Goal: Transaction & Acquisition: Purchase product/service

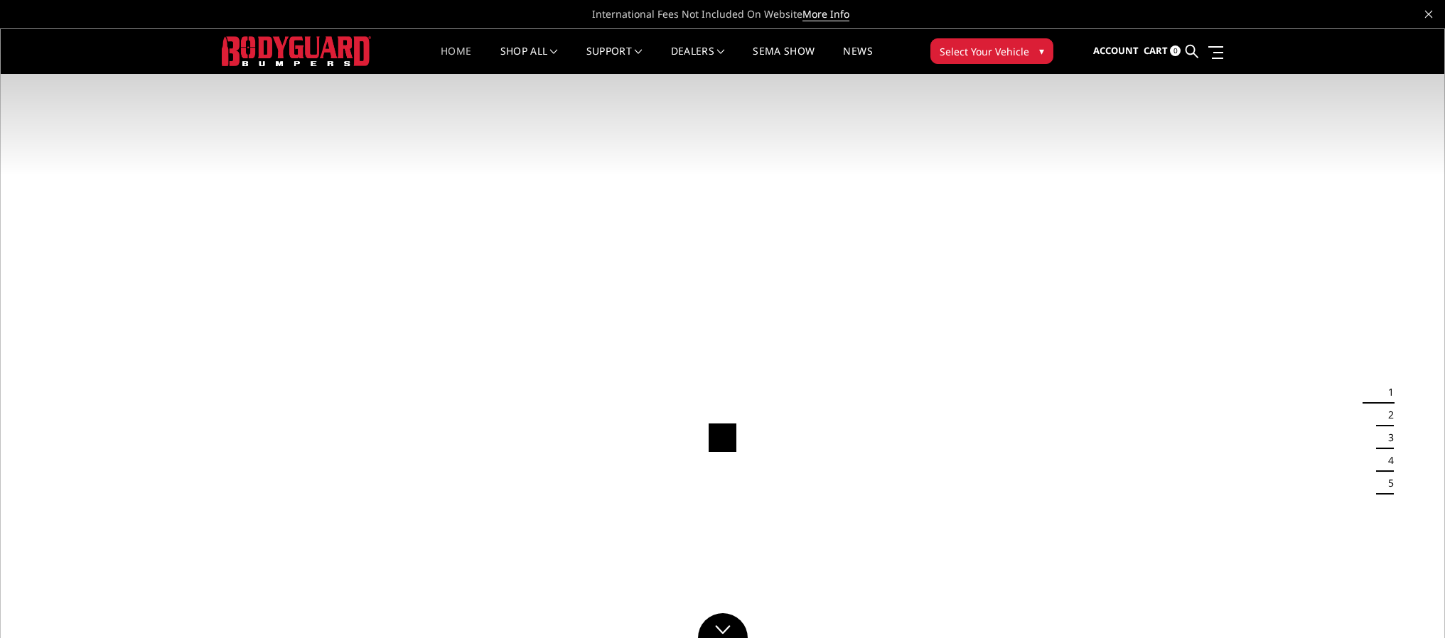
click at [968, 57] on span "Select Your Vehicle" at bounding box center [985, 51] width 90 height 15
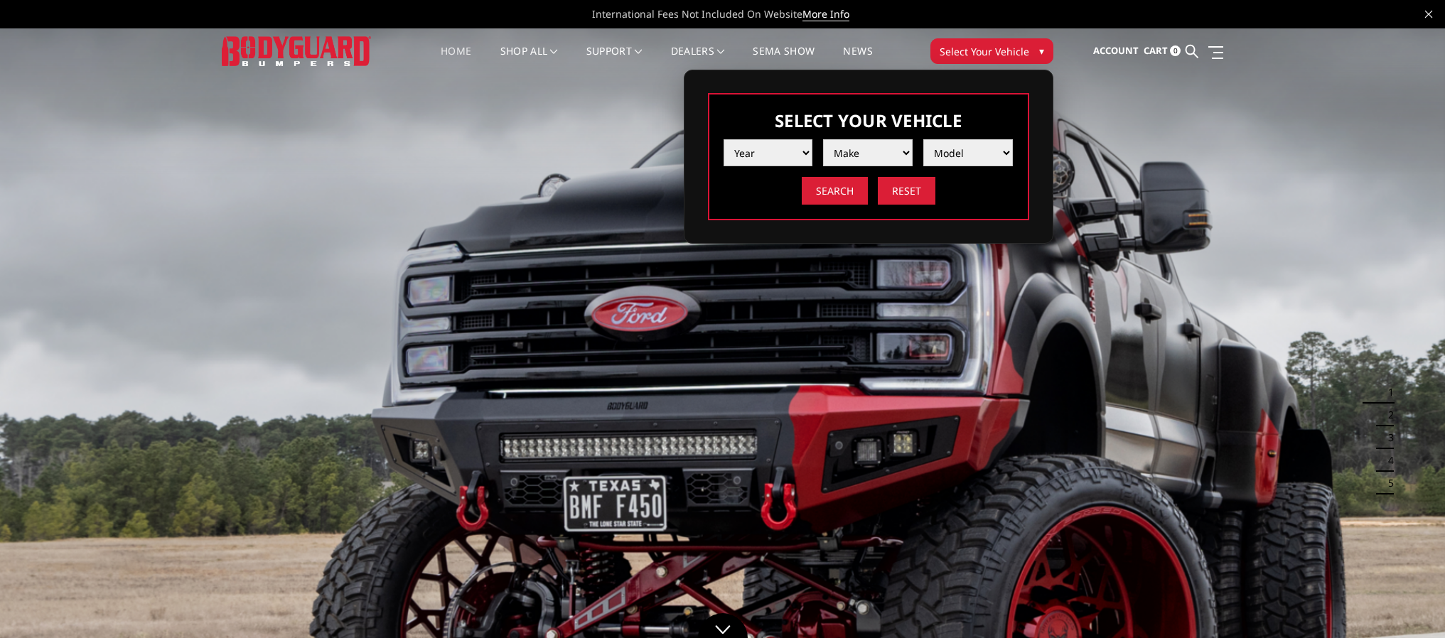
click at [785, 153] on select "Year 2025 2024 2023 2022 2021 2020 2019 2018 2017 2016 2015 2014 2013 2012 2011…" at bounding box center [769, 152] width 90 height 27
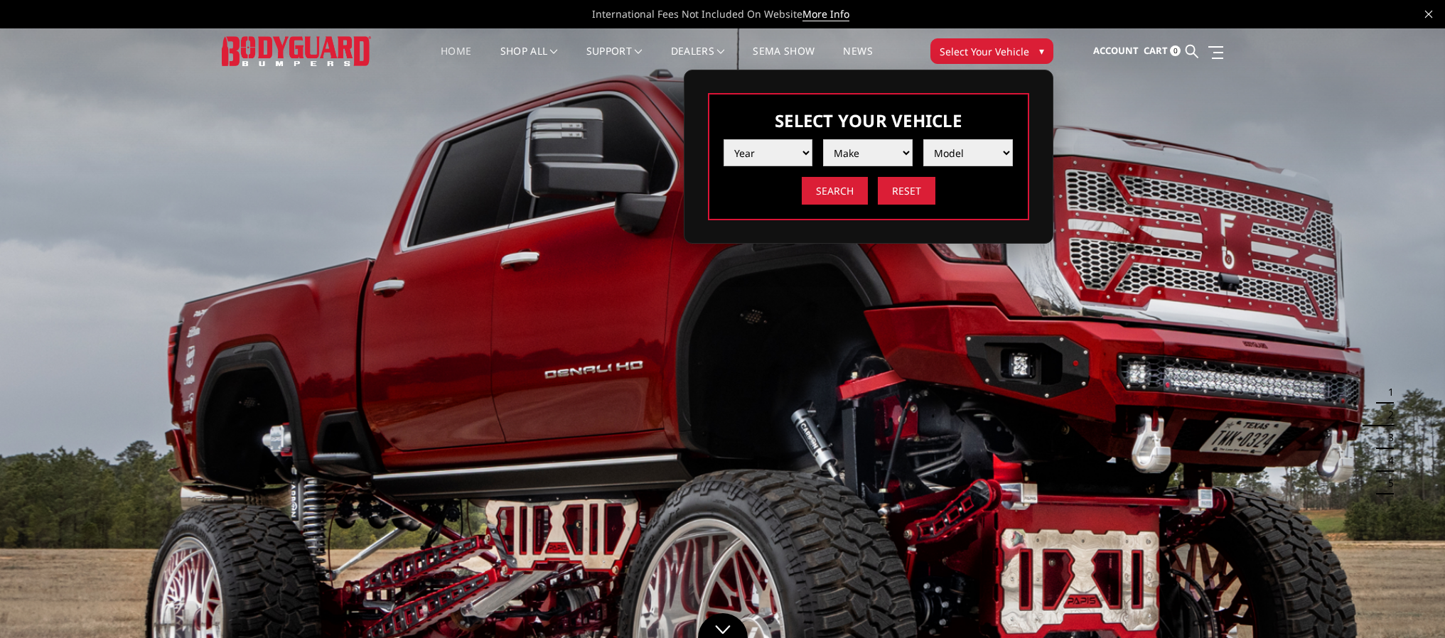
select select "yr_2024"
select select "mk_ford"
click at [965, 158] on select "Model F150 F150 Raptor F250 / F350 F450 F550" at bounding box center [968, 152] width 90 height 27
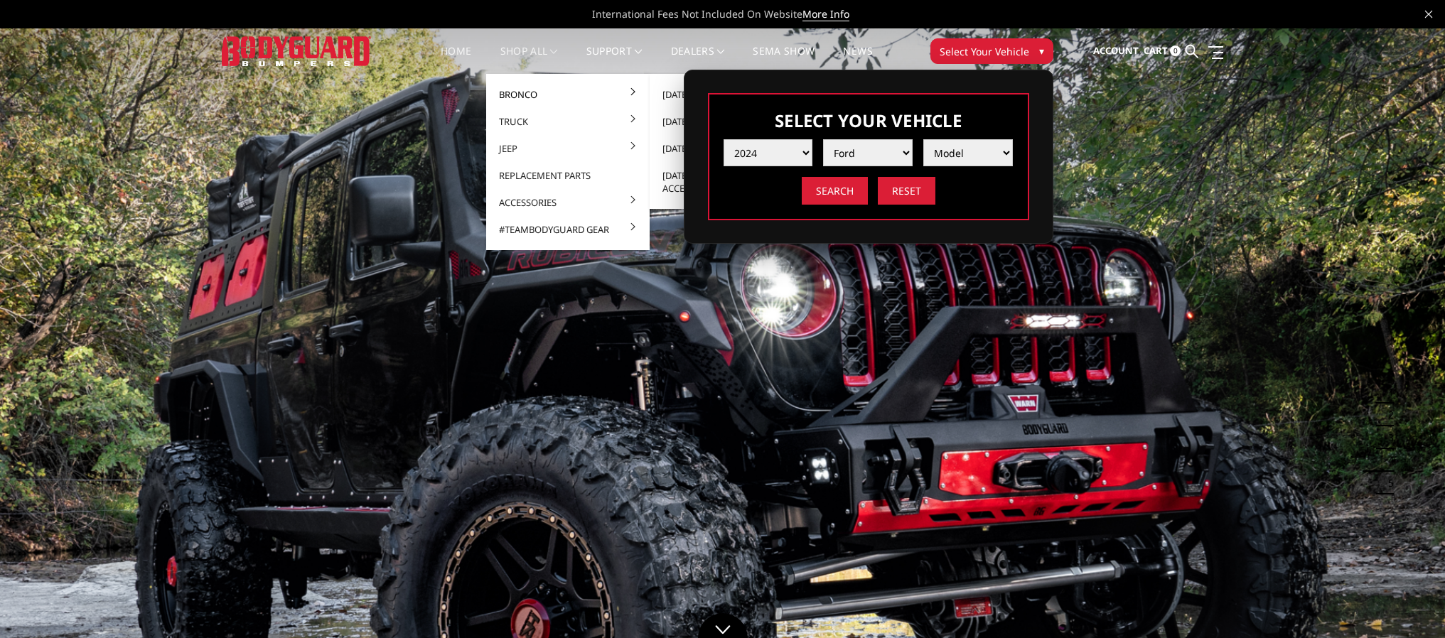
click at [524, 91] on link "Bronco" at bounding box center [568, 94] width 152 height 27
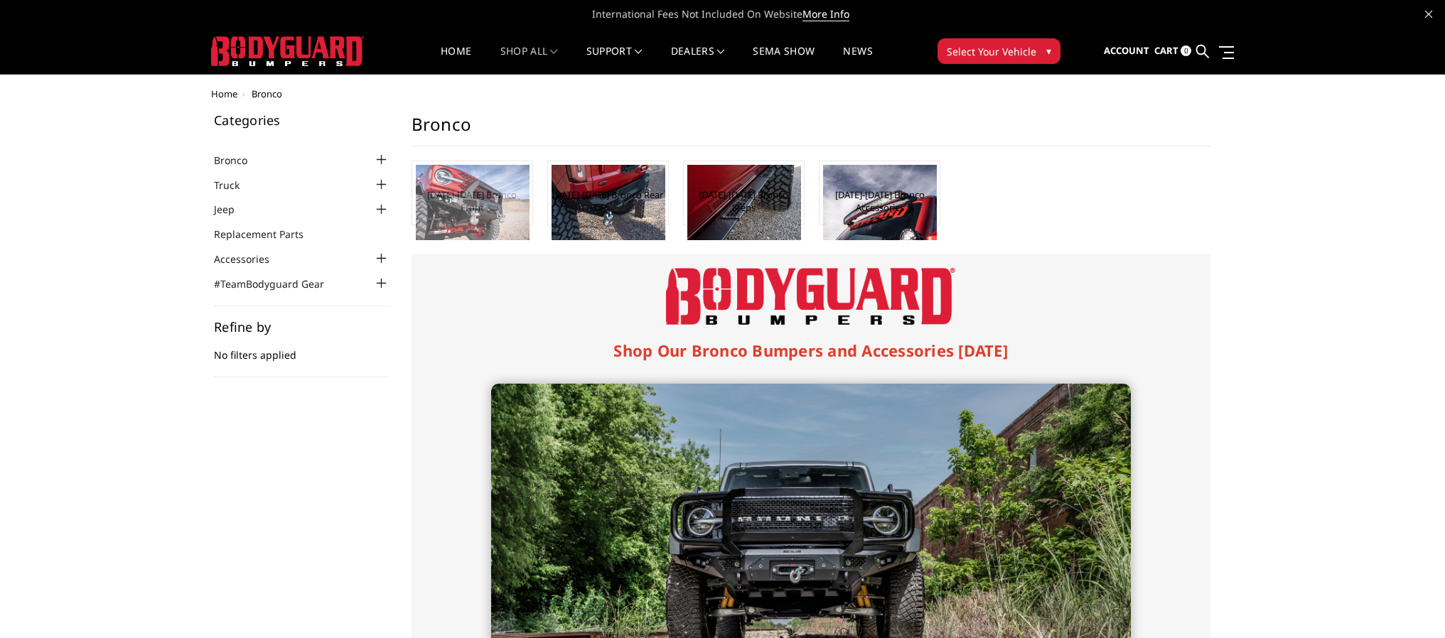
click at [480, 203] on img at bounding box center [473, 202] width 114 height 75
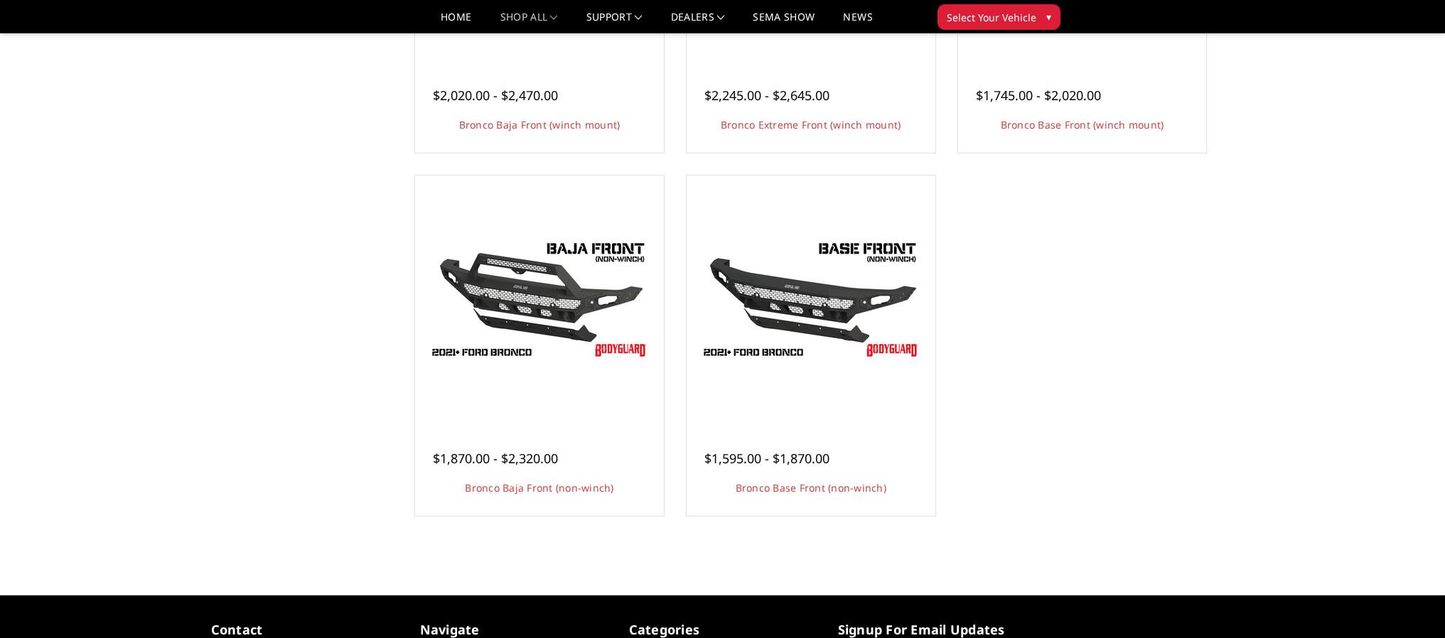
scroll to position [349, 0]
